Goal: Check status: Check status

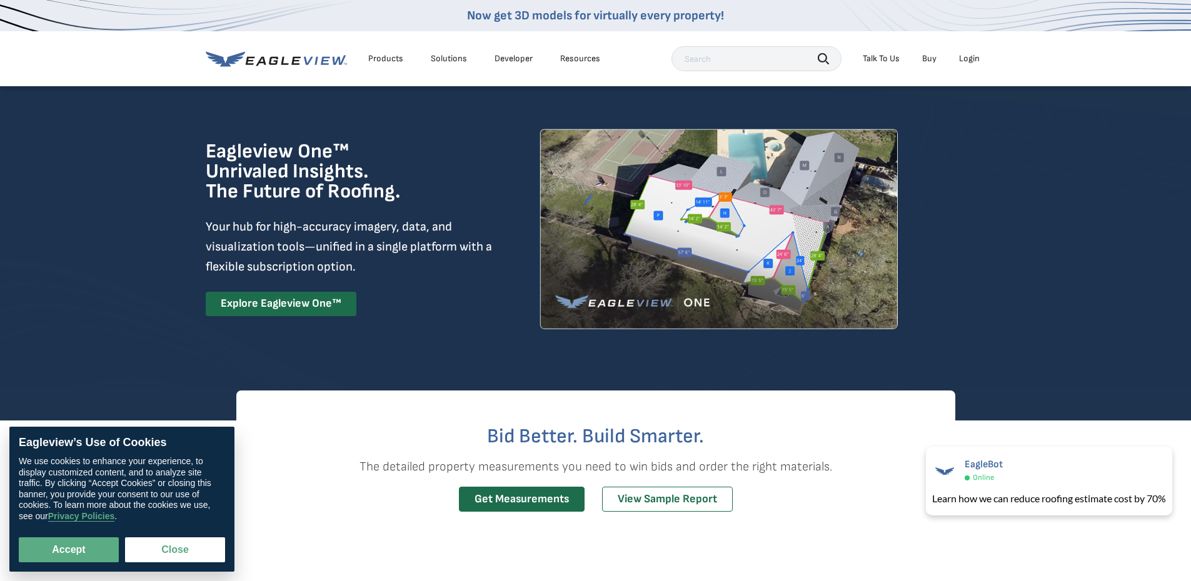
click at [972, 54] on div "Login" at bounding box center [969, 58] width 21 height 11
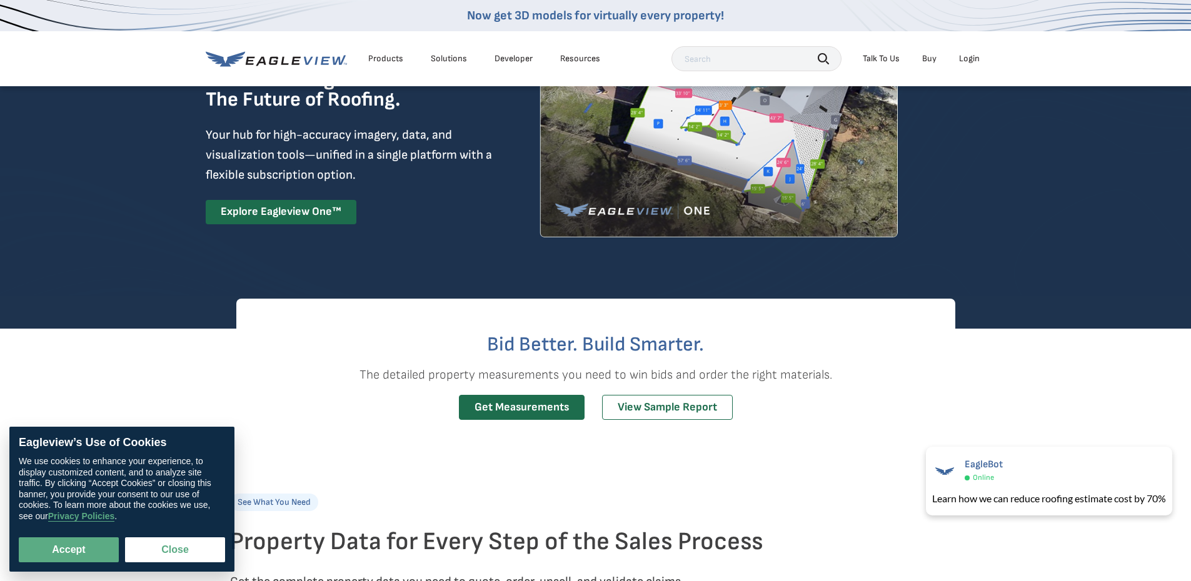
scroll to position [63, 0]
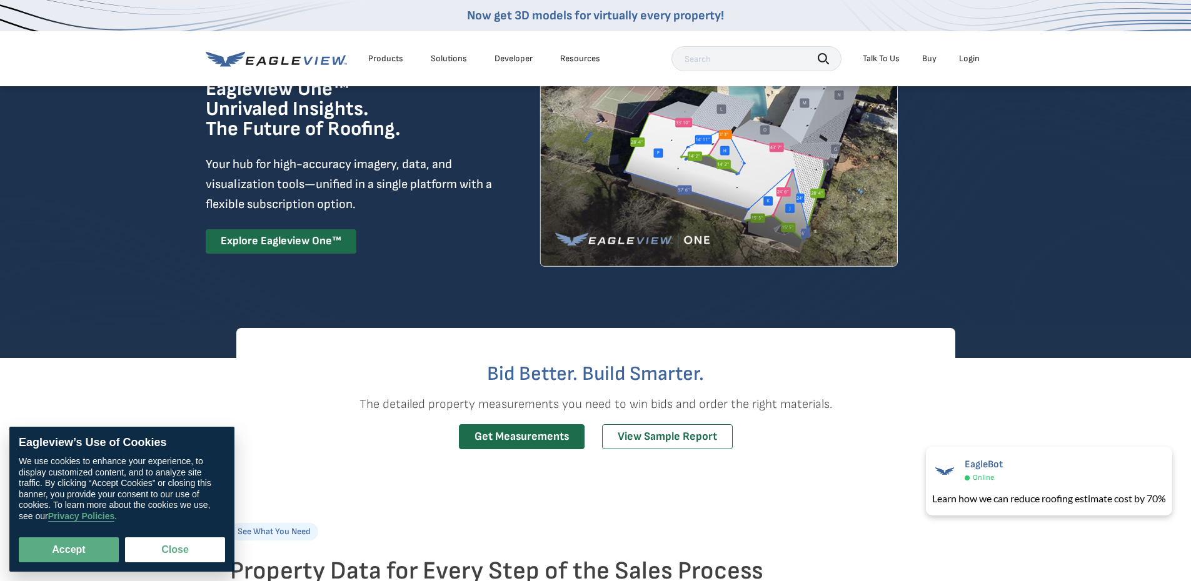
click at [973, 58] on div "Login" at bounding box center [969, 58] width 21 height 11
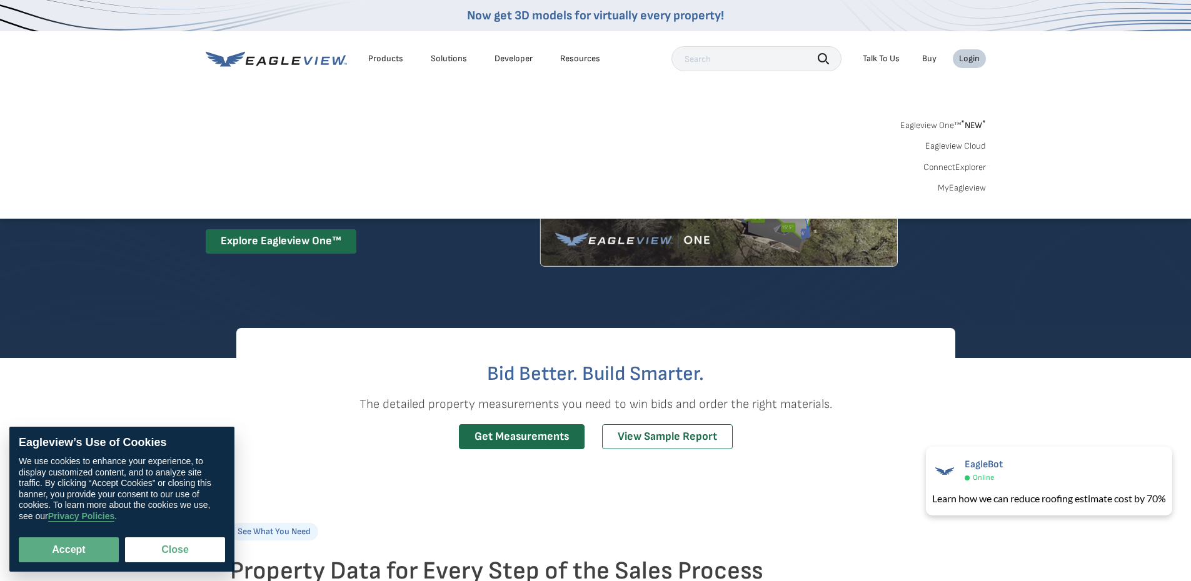
click at [964, 58] on div "Login" at bounding box center [969, 58] width 21 height 11
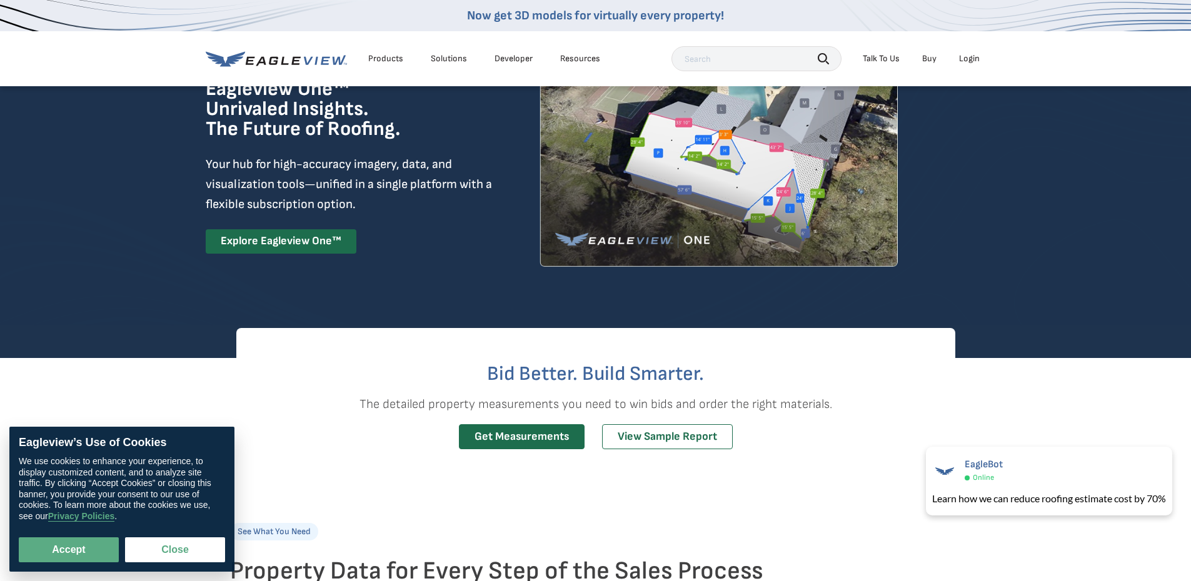
click at [964, 61] on div "Login" at bounding box center [969, 58] width 21 height 11
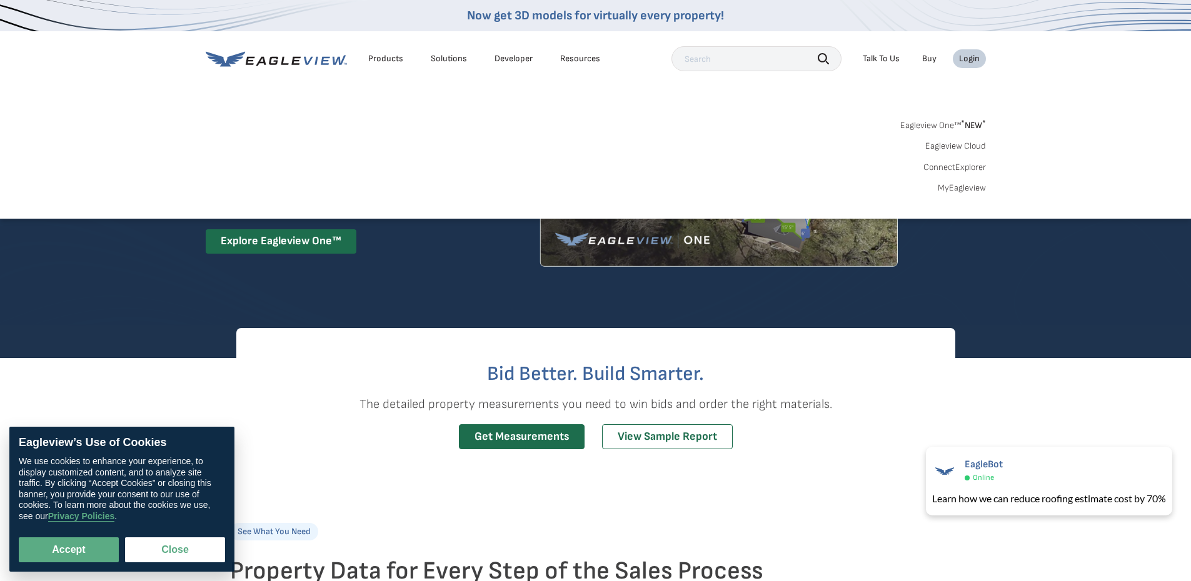
click at [959, 188] on link "MyEagleview" at bounding box center [962, 188] width 48 height 11
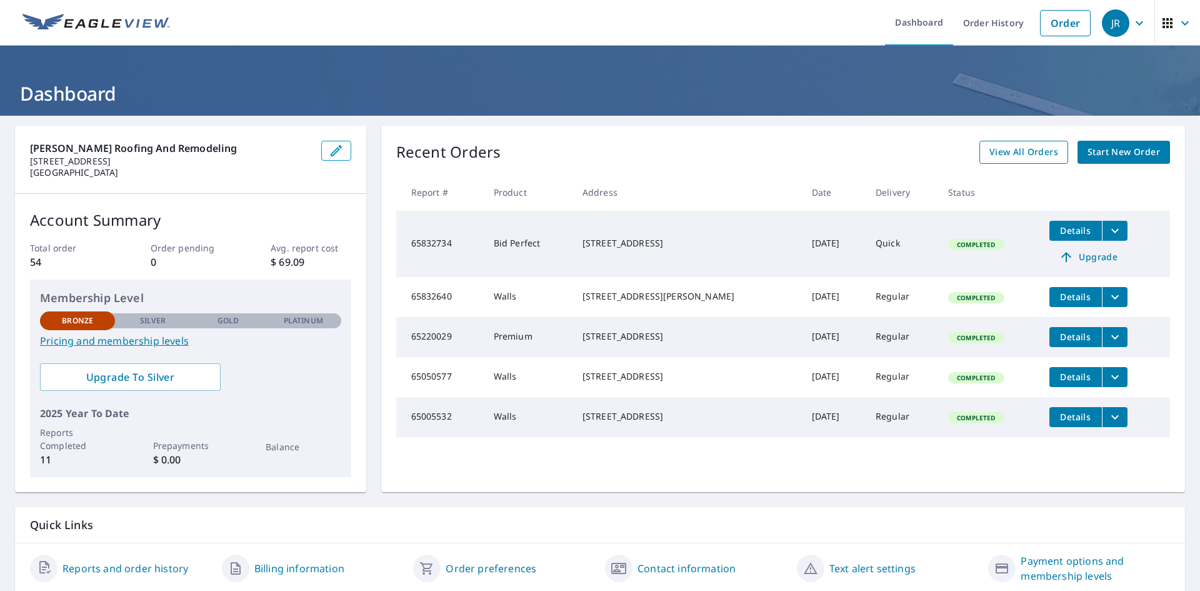
click at [1012, 153] on span "View All Orders" at bounding box center [1023, 152] width 69 height 16
